Goal: Find specific page/section: Find specific page/section

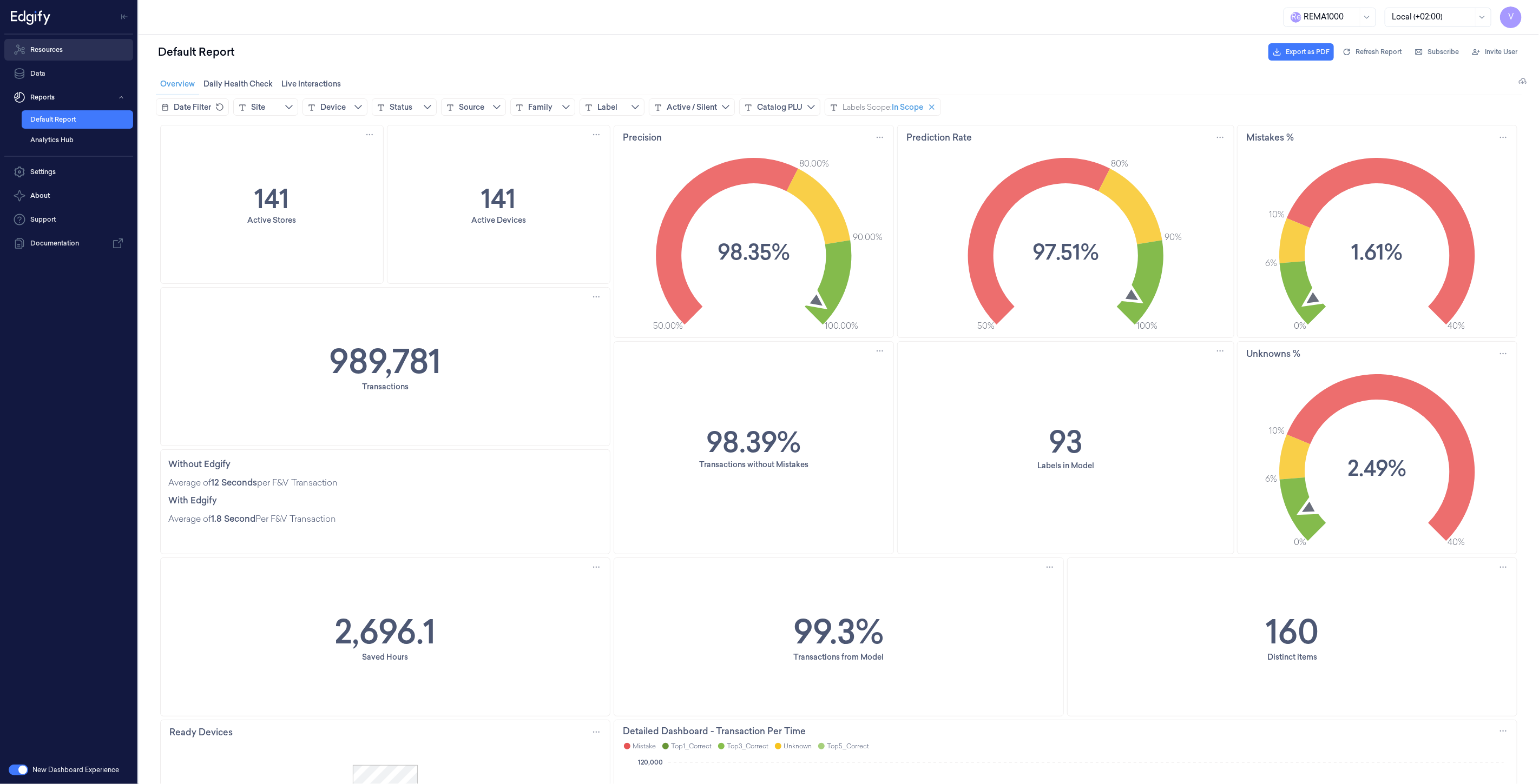
scroll to position [120, 0]
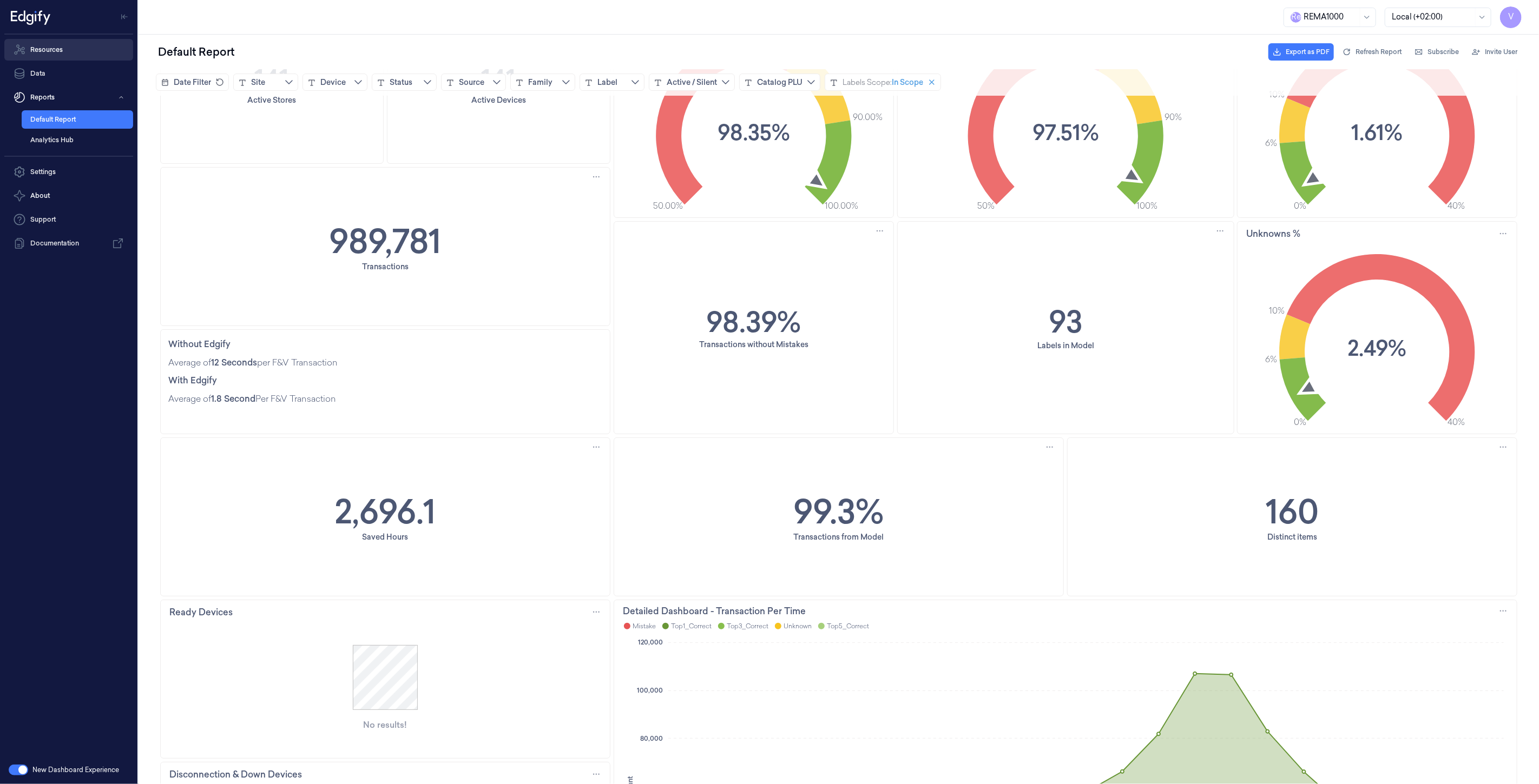
click at [51, 50] on link "Resources" at bounding box center [68, 49] width 128 height 21
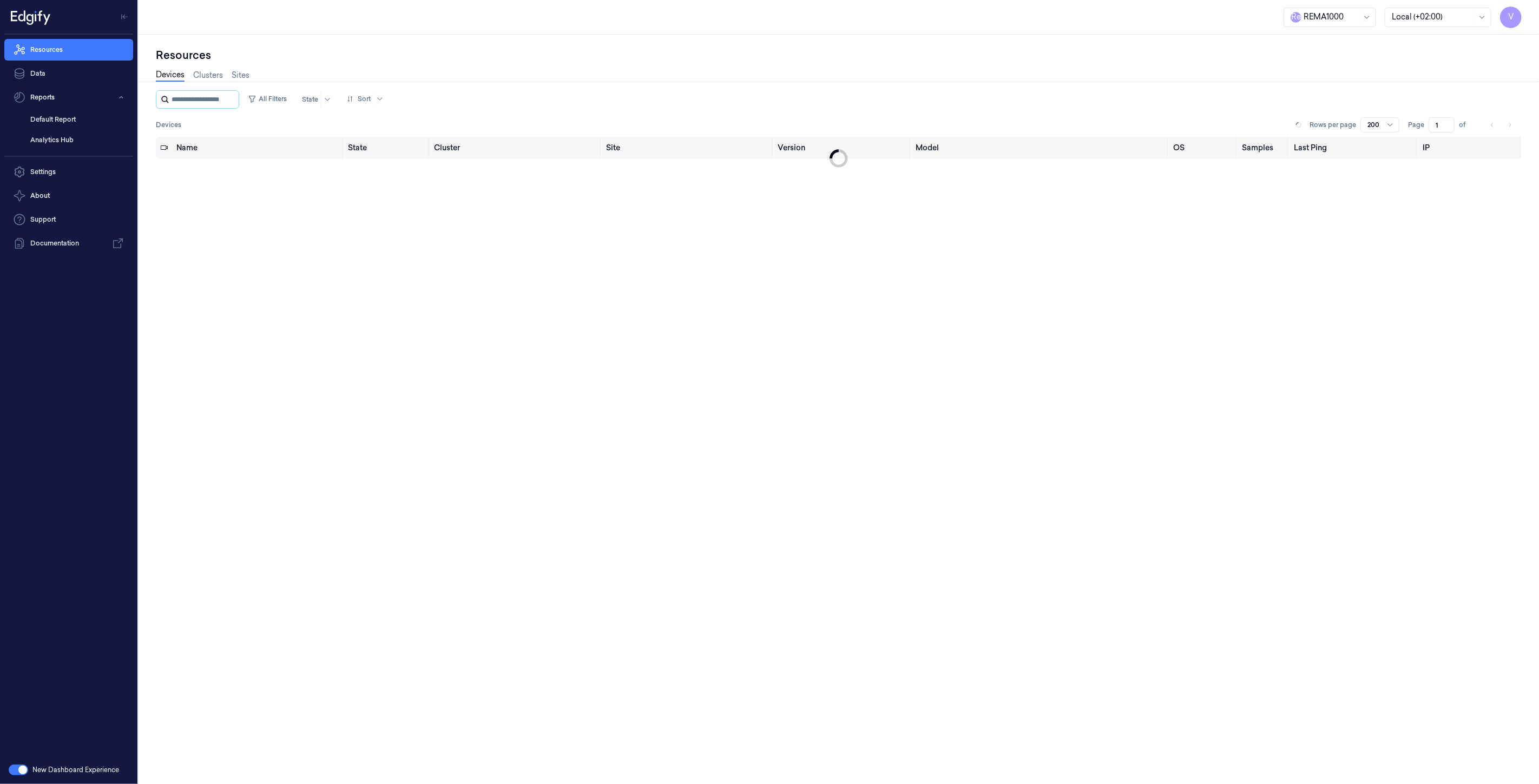
click at [236, 99] on input "string" at bounding box center [204, 100] width 65 height 17
type input "****"
click at [371, 169] on div "ready" at bounding box center [370, 171] width 40 height 17
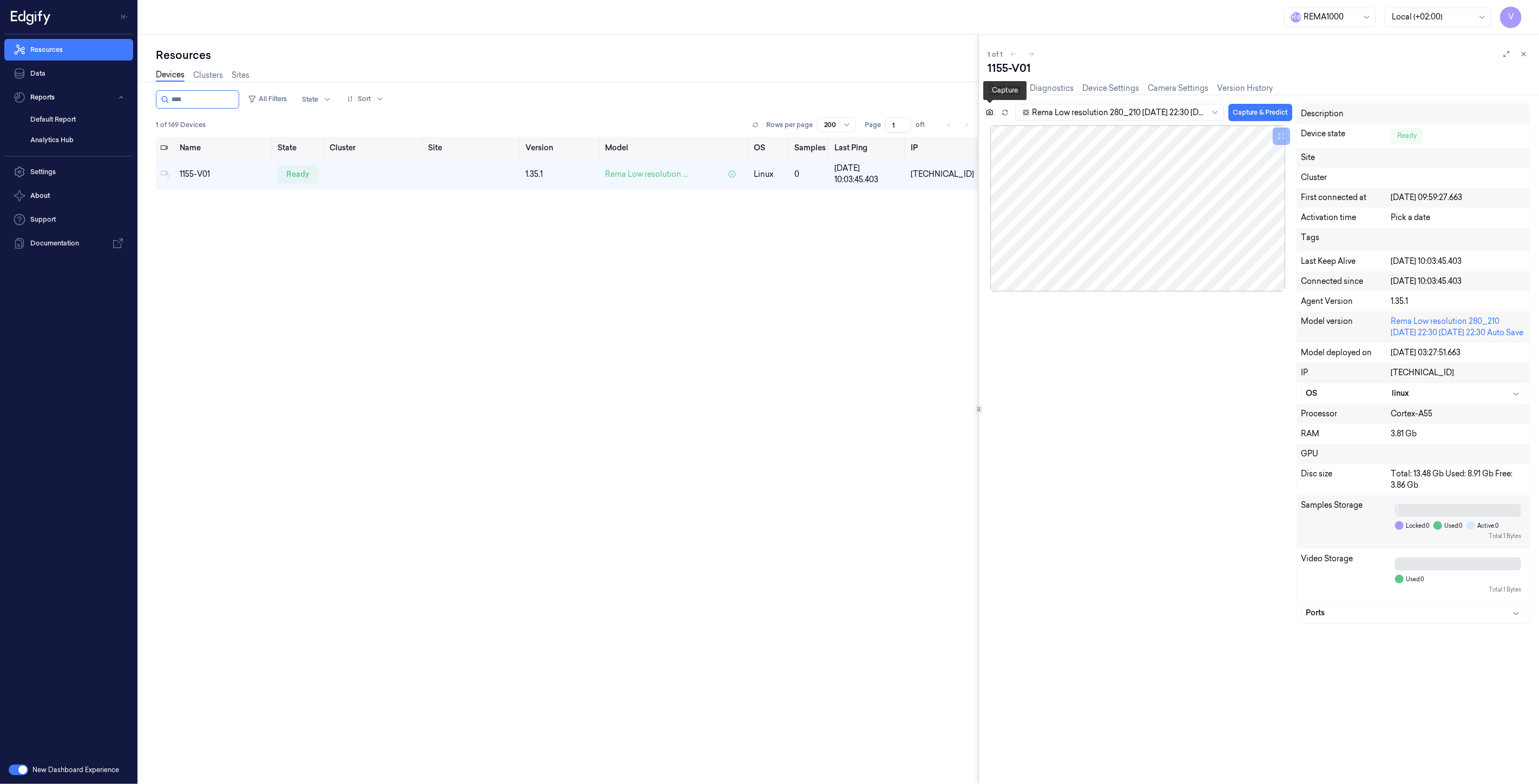
click at [993, 109] on button at bounding box center [990, 112] width 13 height 13
click at [1527, 50] on icon at bounding box center [1524, 54] width 8 height 8
